Goal: Task Accomplishment & Management: Manage account settings

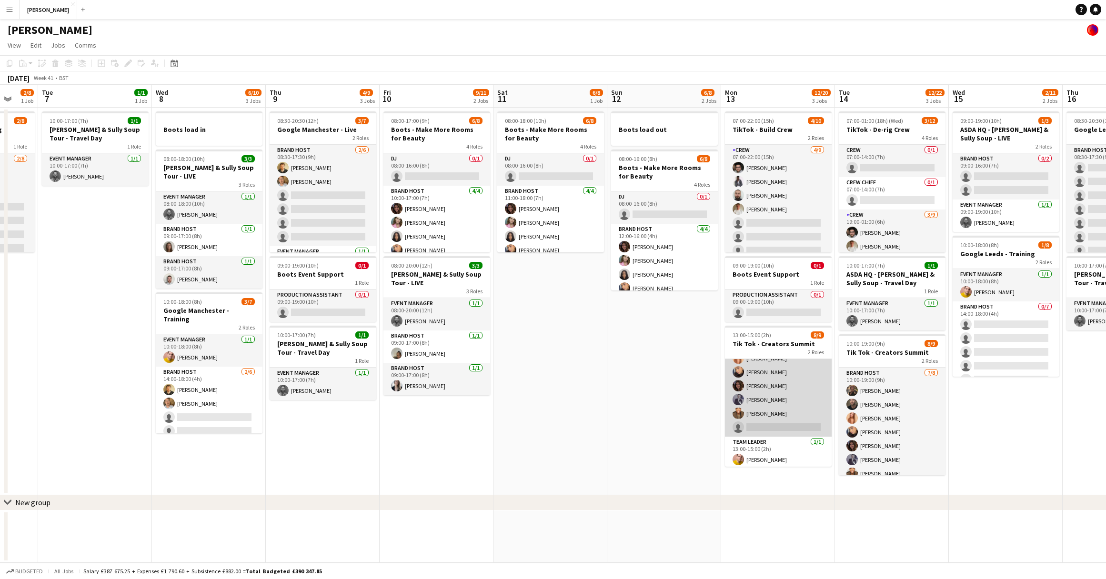
scroll to position [54, 0]
click at [773, 425] on app-card-role "Brand Host [DATE] 13:00-15:00 (2h) [PERSON_NAME] [PERSON_NAME] [PERSON_NAME] [P…" at bounding box center [778, 369] width 107 height 129
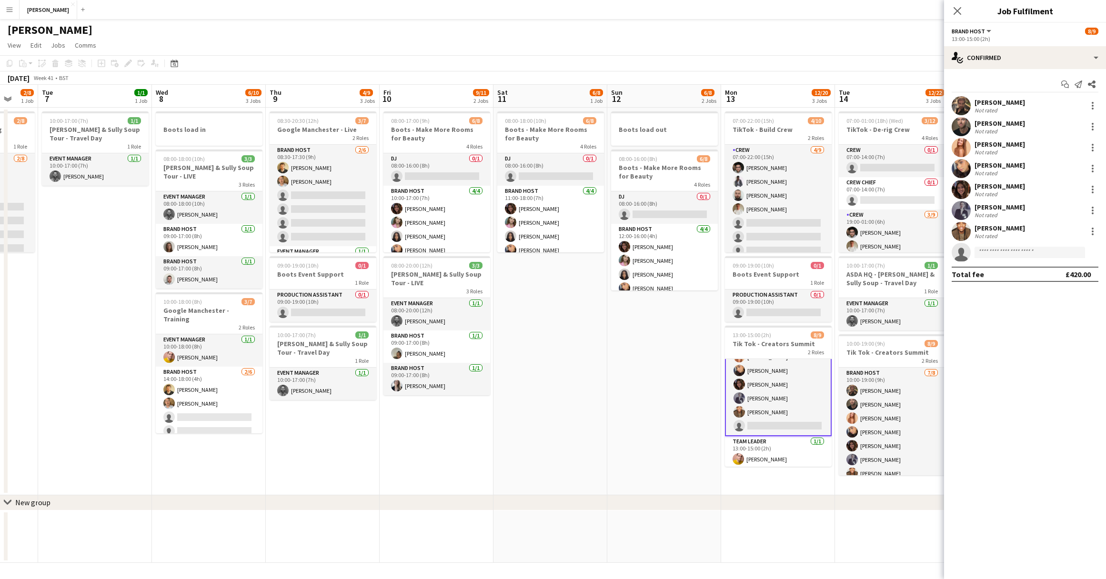
scroll to position [55, 0]
click at [993, 252] on input at bounding box center [1030, 252] width 111 height 11
type input "***"
click at [995, 268] on span "[PERSON_NAME]" at bounding box center [1010, 266] width 55 height 8
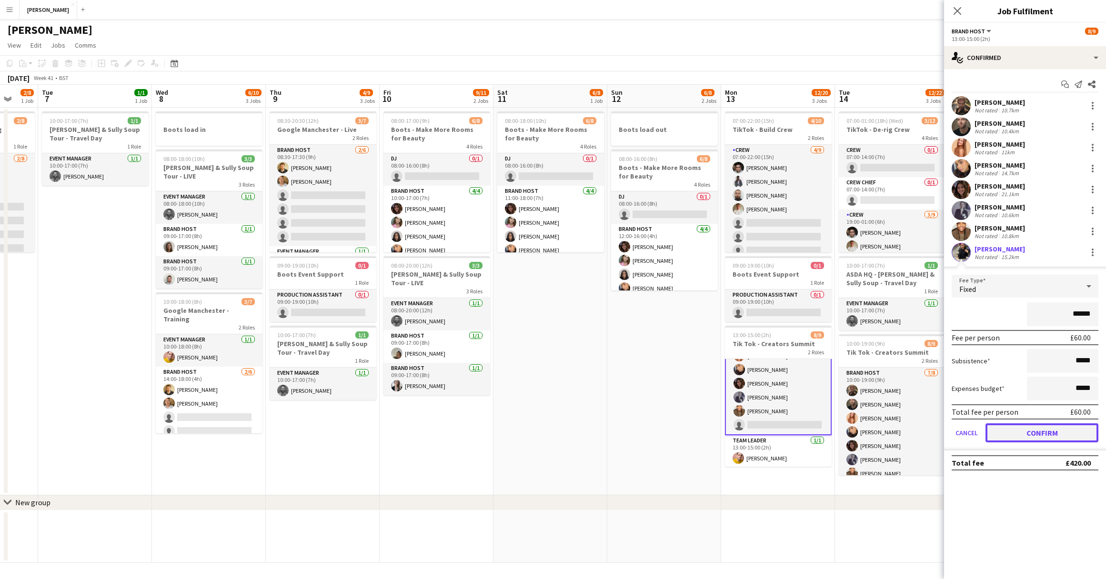
click at [1037, 429] on button "Confirm" at bounding box center [1042, 433] width 113 height 19
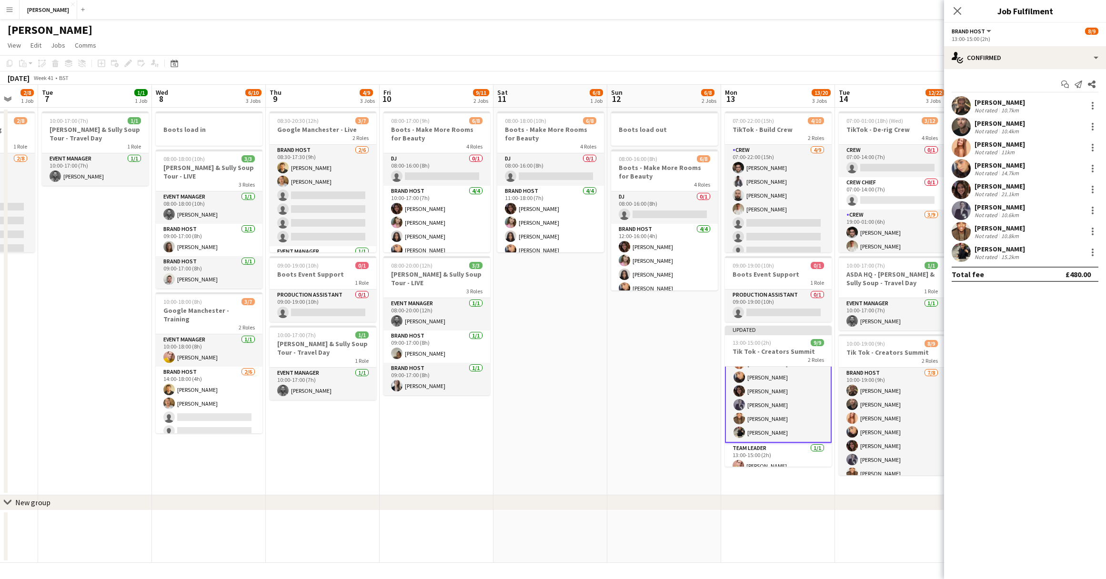
click at [681, 434] on app-date-cell "Boots load out 08:00-16:00 (8h) 6/8 Boots - Make More Rooms for Beauty 4 Roles …" at bounding box center [665, 302] width 114 height 388
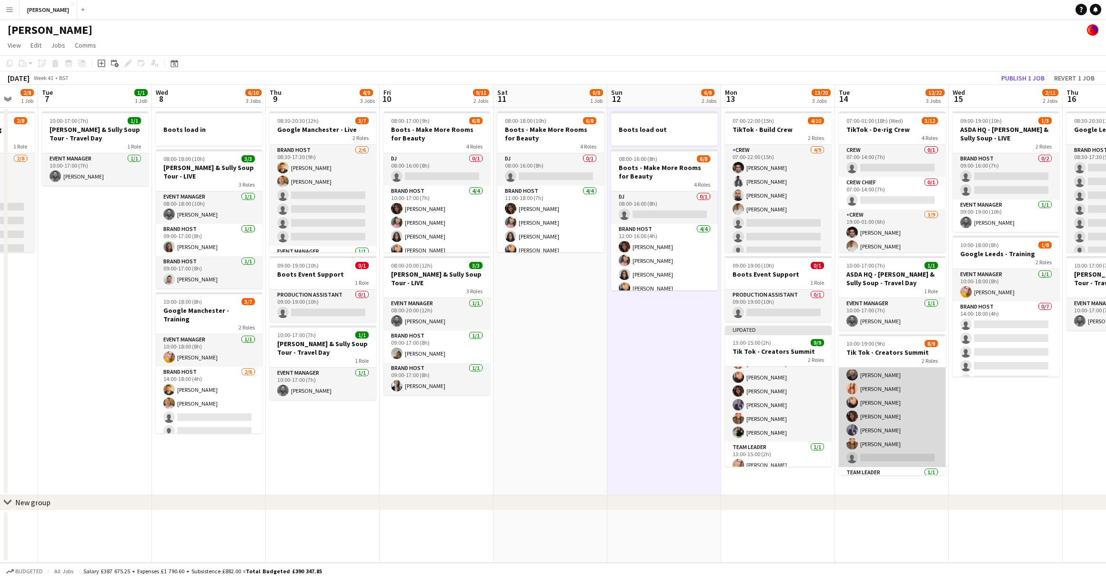
scroll to position [54, 0]
click at [878, 436] on app-card-role "Brand Host [DATE] 10:00-19:00 (9h) [PERSON_NAME] [PERSON_NAME] [PERSON_NAME] [P…" at bounding box center [892, 378] width 107 height 129
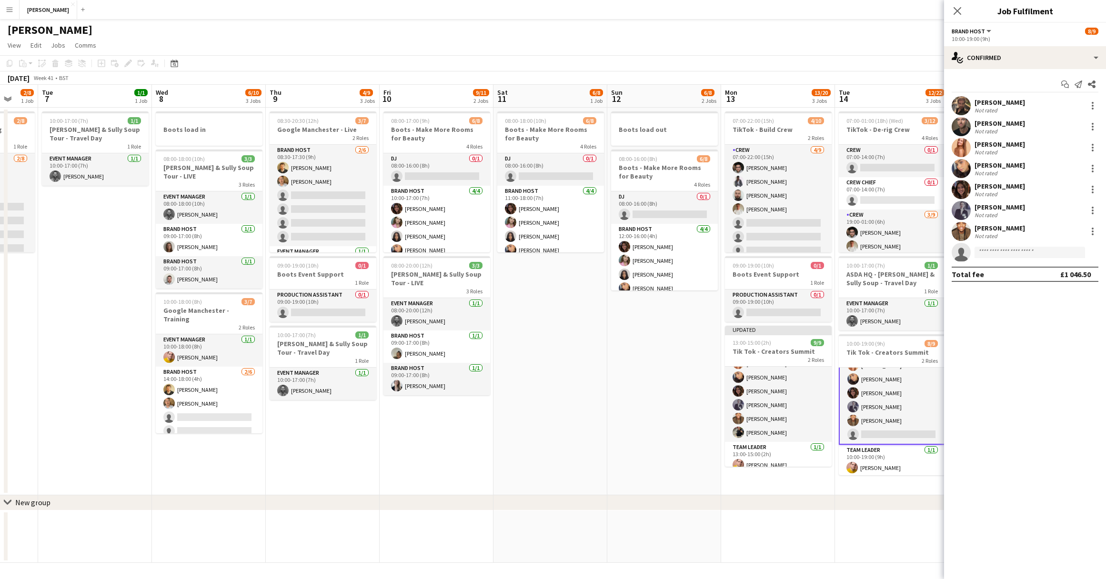
scroll to position [55, 0]
click at [1006, 252] on input at bounding box center [1030, 252] width 111 height 11
type input "****"
click at [1002, 267] on span "[PERSON_NAME]" at bounding box center [1010, 266] width 55 height 8
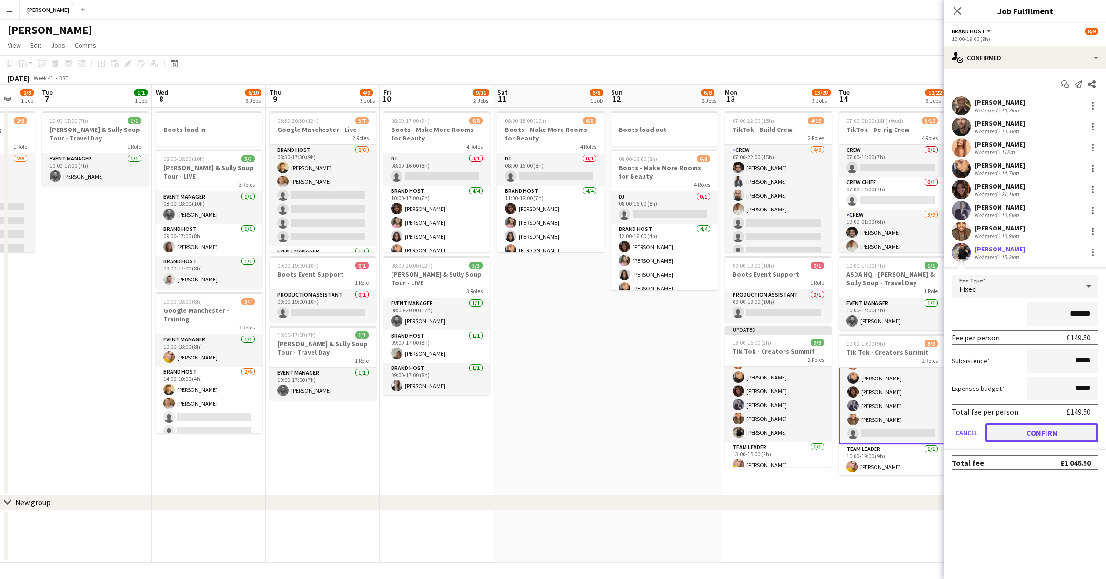
click at [1040, 434] on button "Confirm" at bounding box center [1042, 433] width 113 height 19
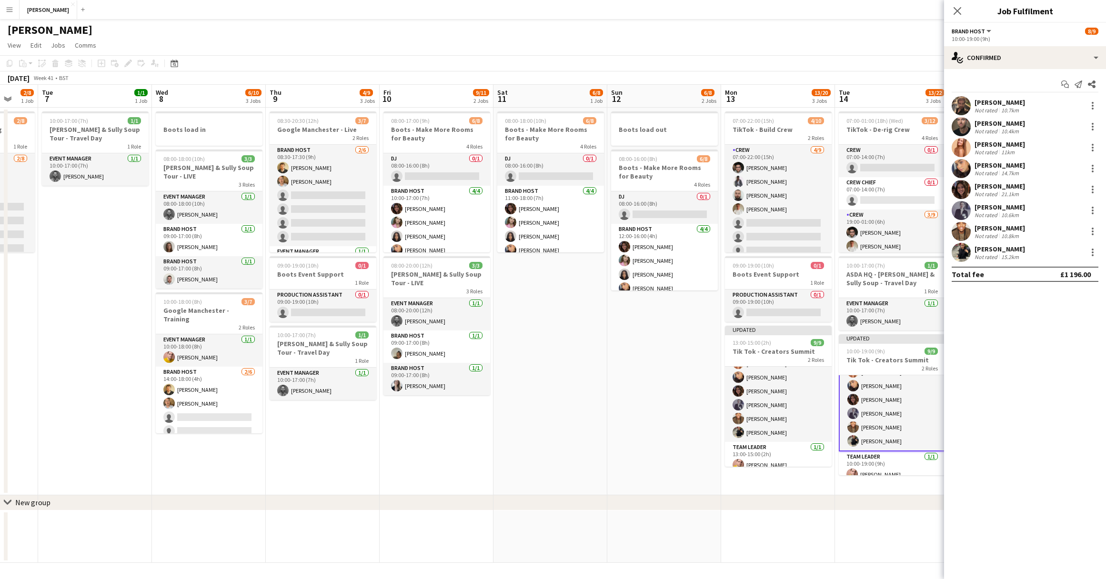
click at [691, 443] on app-date-cell "Boots load out 08:00-16:00 (8h) 6/8 Boots - Make More Rooms for Beauty 4 Roles …" at bounding box center [665, 302] width 114 height 388
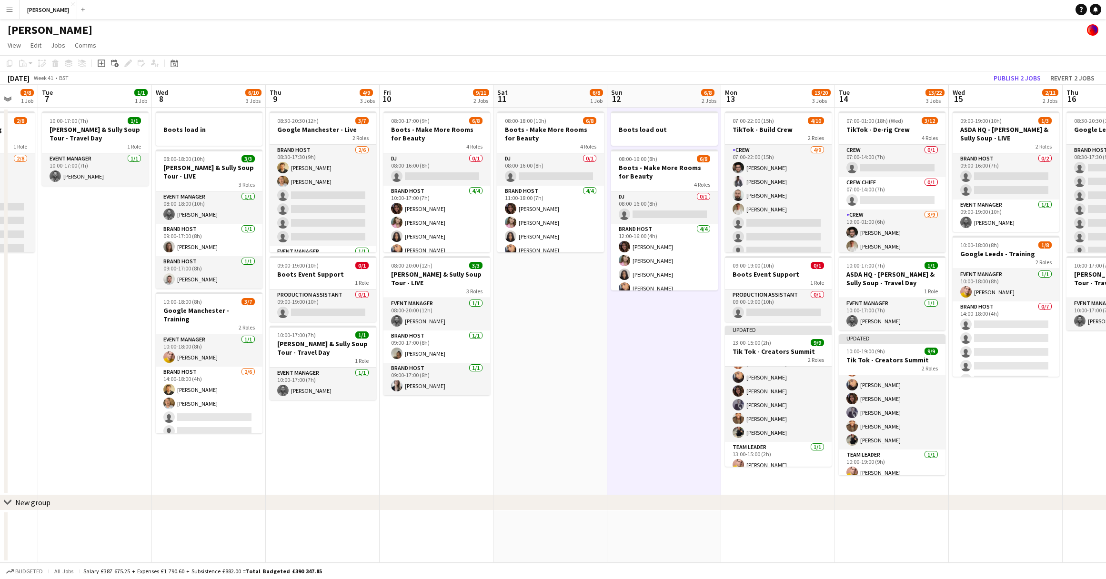
scroll to position [54, 0]
click at [1026, 77] on button "Publish 2 jobs" at bounding box center [1017, 78] width 55 height 12
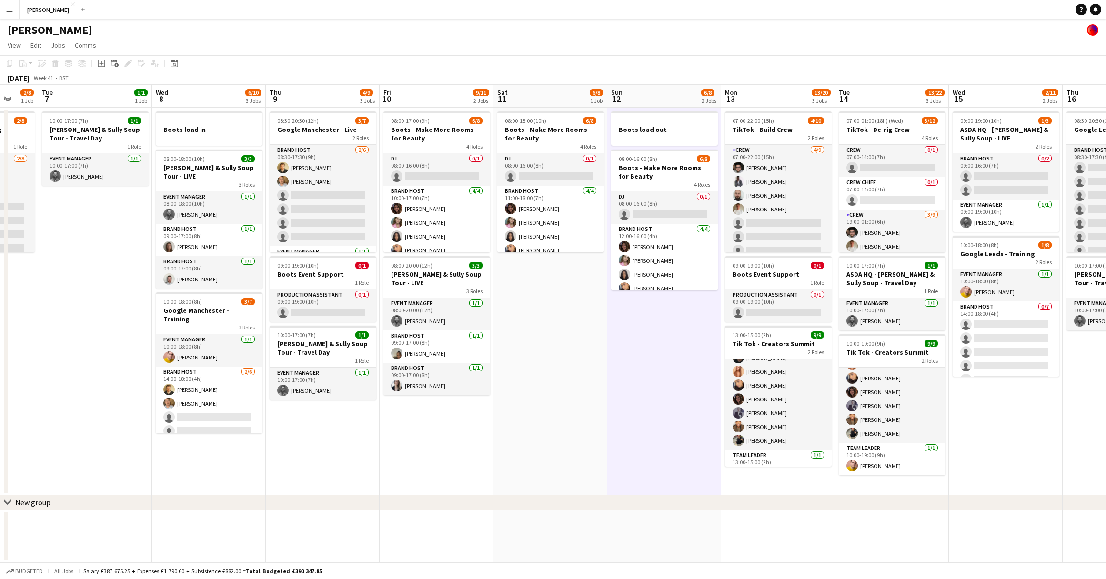
scroll to position [40, 0]
click at [898, 356] on h3 "Tik Tok - Creators Summit" at bounding box center [892, 352] width 107 height 9
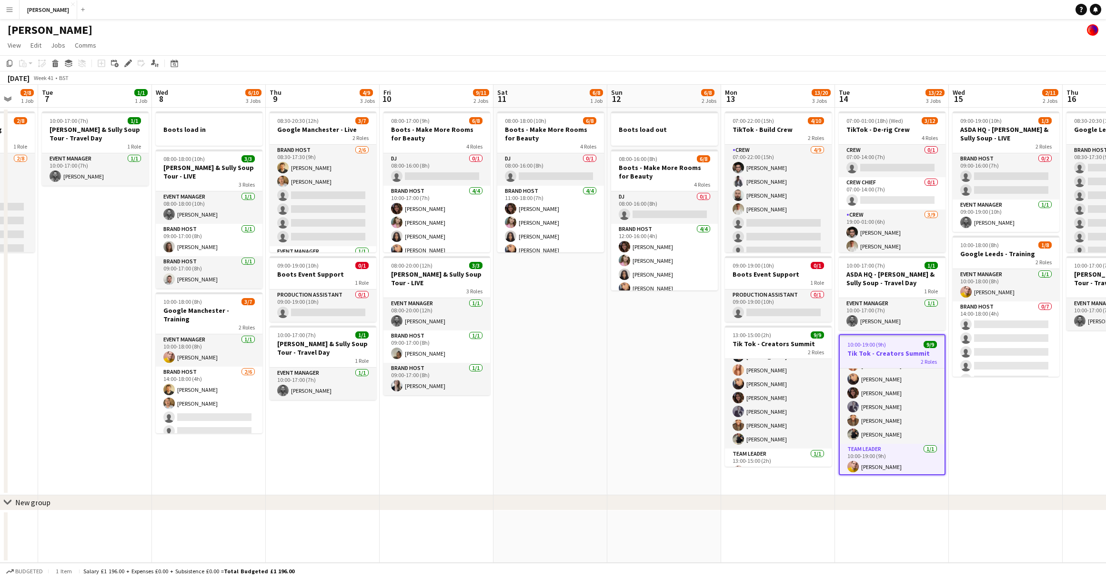
click at [898, 356] on h3 "Tik Tok - Creators Summit" at bounding box center [892, 353] width 105 height 9
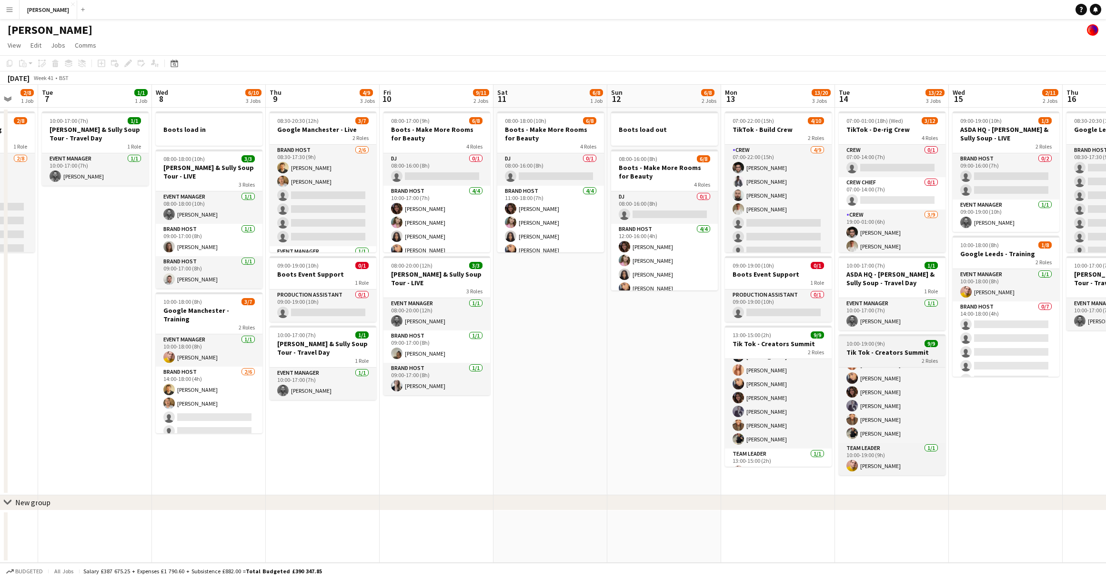
click at [900, 363] on div "2 Roles" at bounding box center [892, 361] width 107 height 8
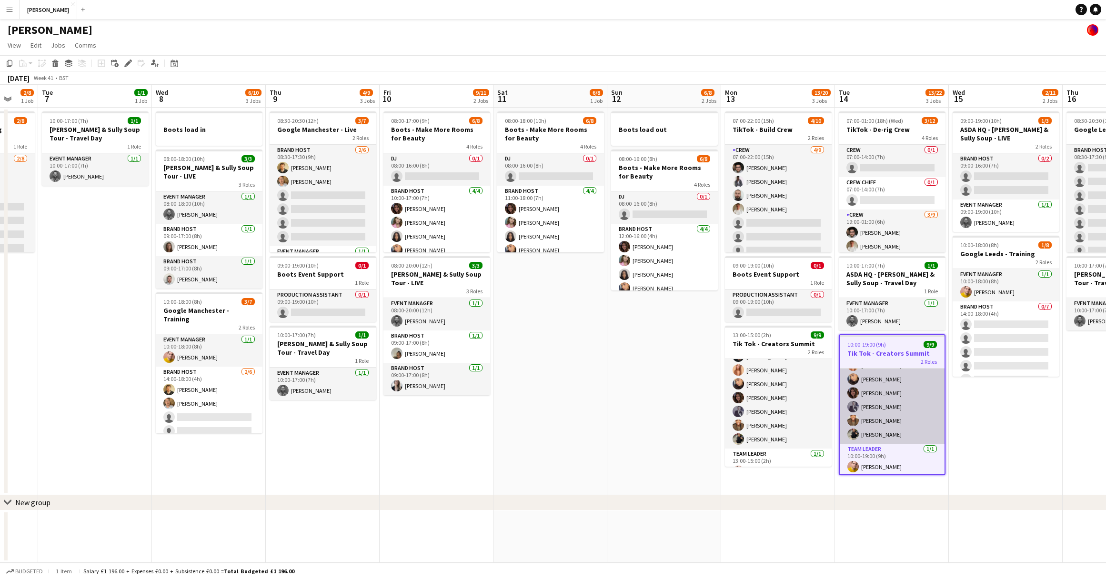
click at [903, 388] on app-card-role "Brand Host [DATE] 10:00-19:00 (9h) [PERSON_NAME] [PERSON_NAME] [PERSON_NAME] [P…" at bounding box center [892, 379] width 105 height 129
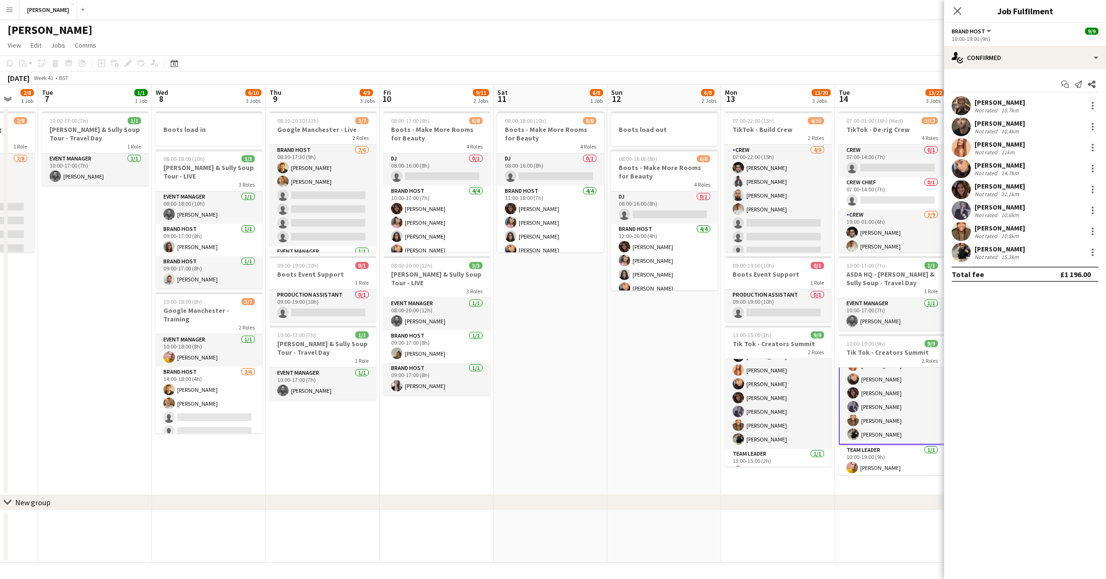
scroll to position [55, 0]
click at [1092, 79] on app-icon "Share" at bounding box center [1092, 84] width 13 height 13
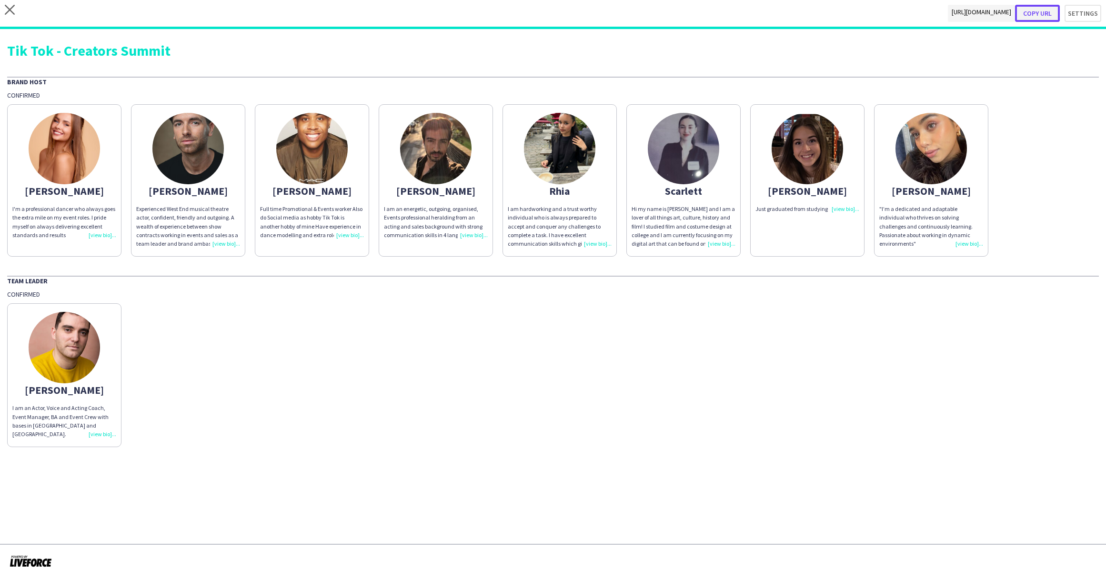
click at [1040, 13] on button "Copy url" at bounding box center [1037, 13] width 45 height 17
